Goal: Task Accomplishment & Management: Manage account settings

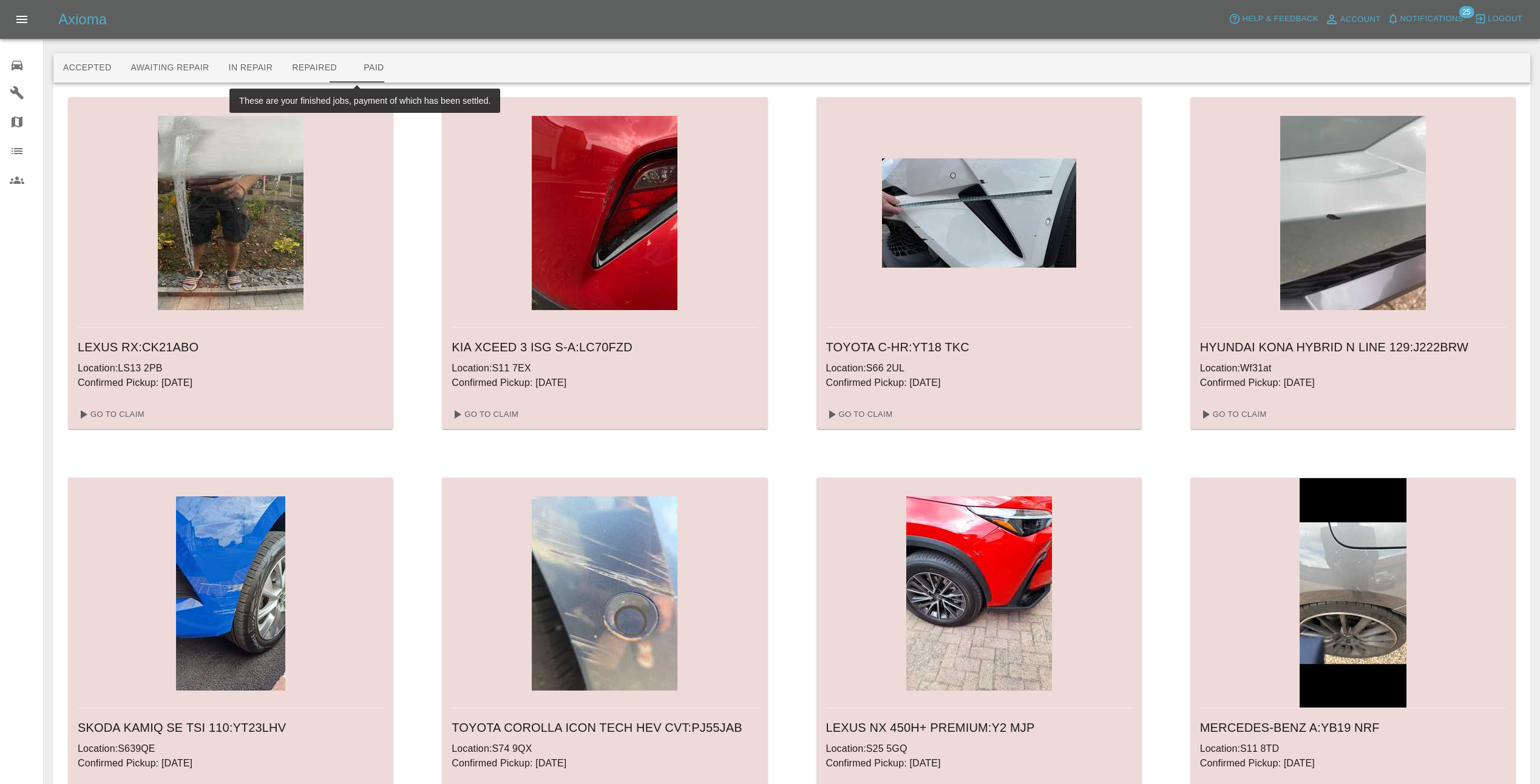
scroll to position [469, 0]
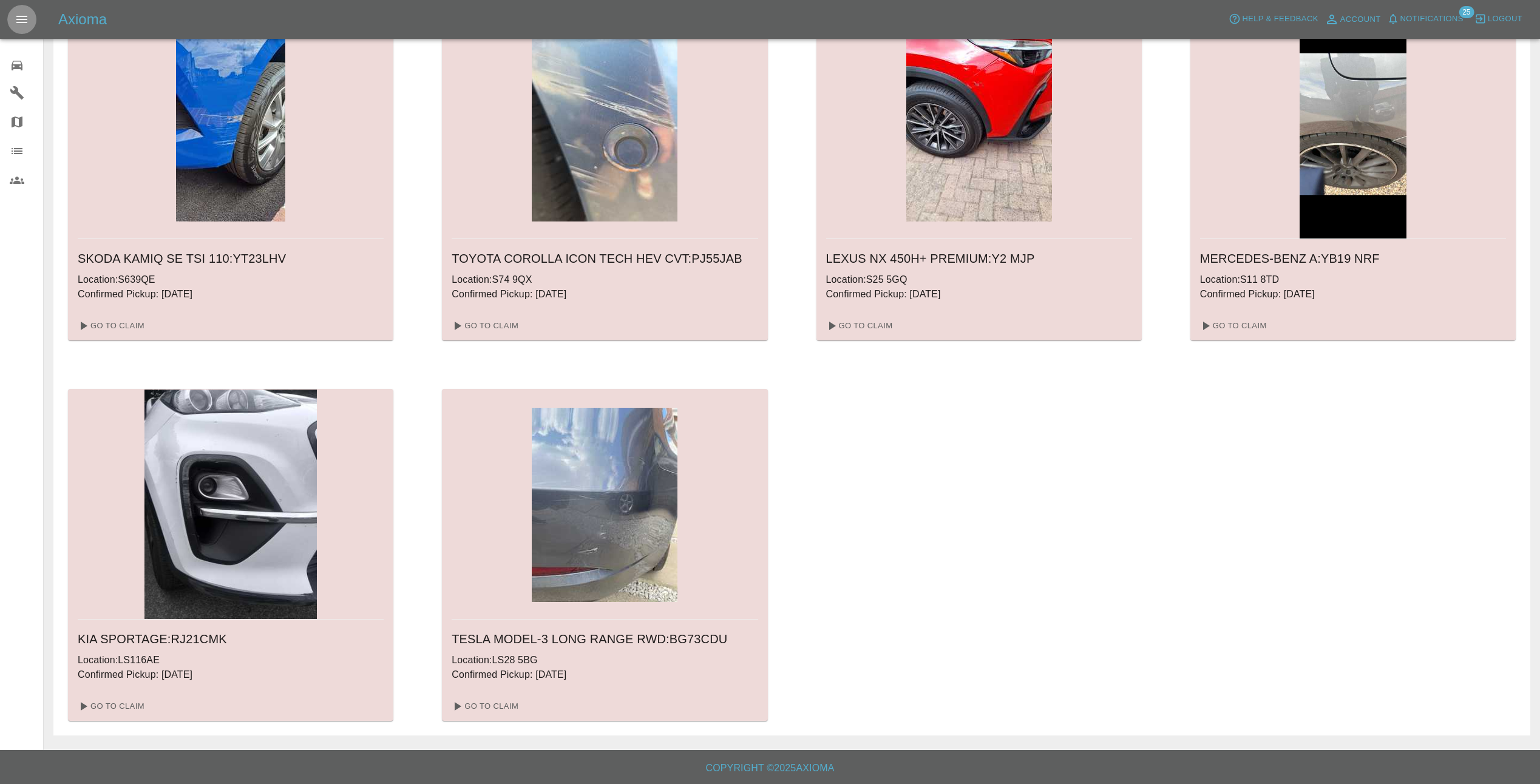
click at [19, 14] on icon "Open drawer" at bounding box center [21, 19] width 14 height 14
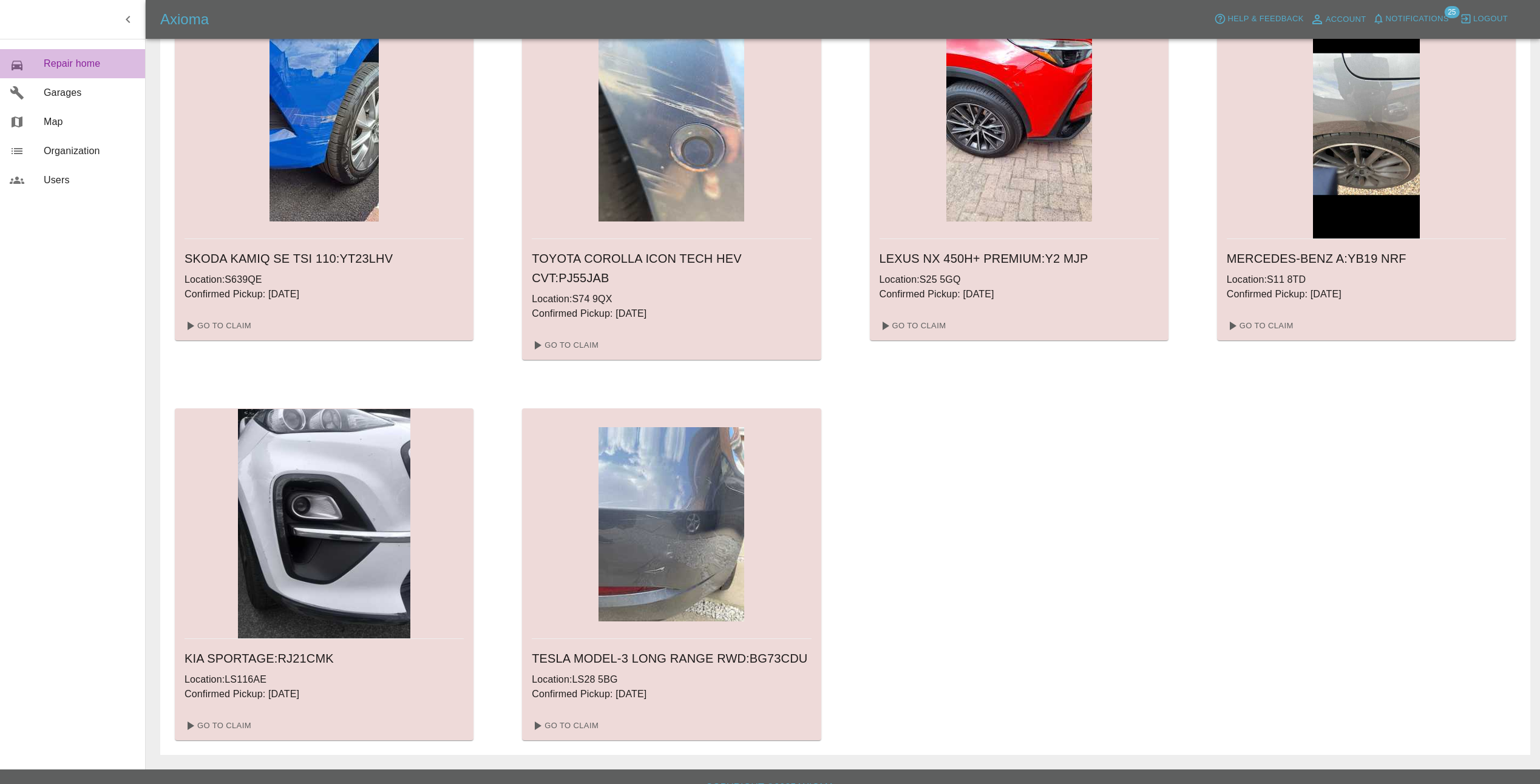
click at [60, 55] on link "0 Repair home" at bounding box center [72, 63] width 145 height 29
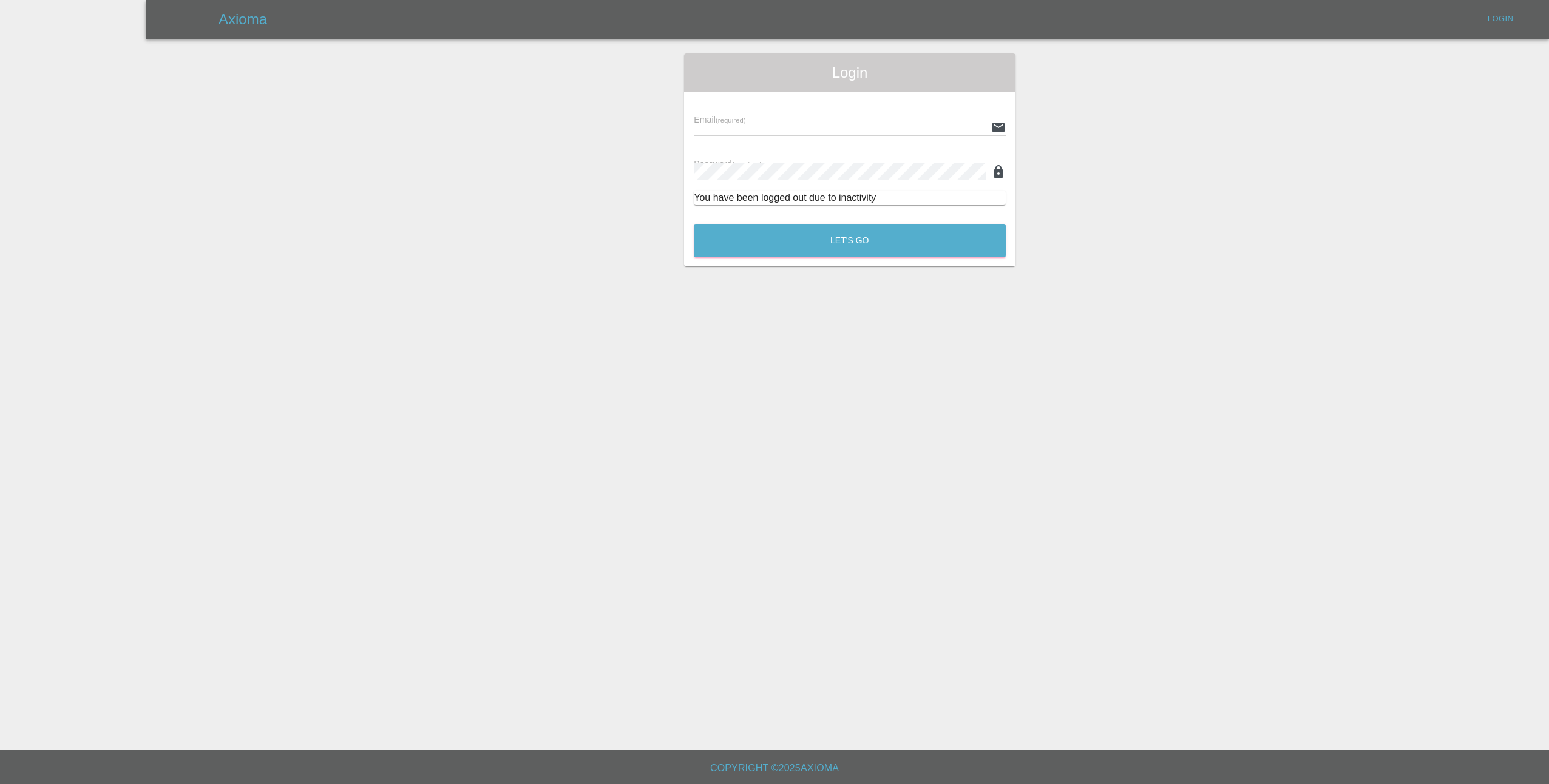
type input "[EMAIL_ADDRESS][DOMAIN_NAME]"
click at [857, 242] on button "Let's Go" at bounding box center [849, 241] width 312 height 34
